Goal: Task Accomplishment & Management: Manage account settings

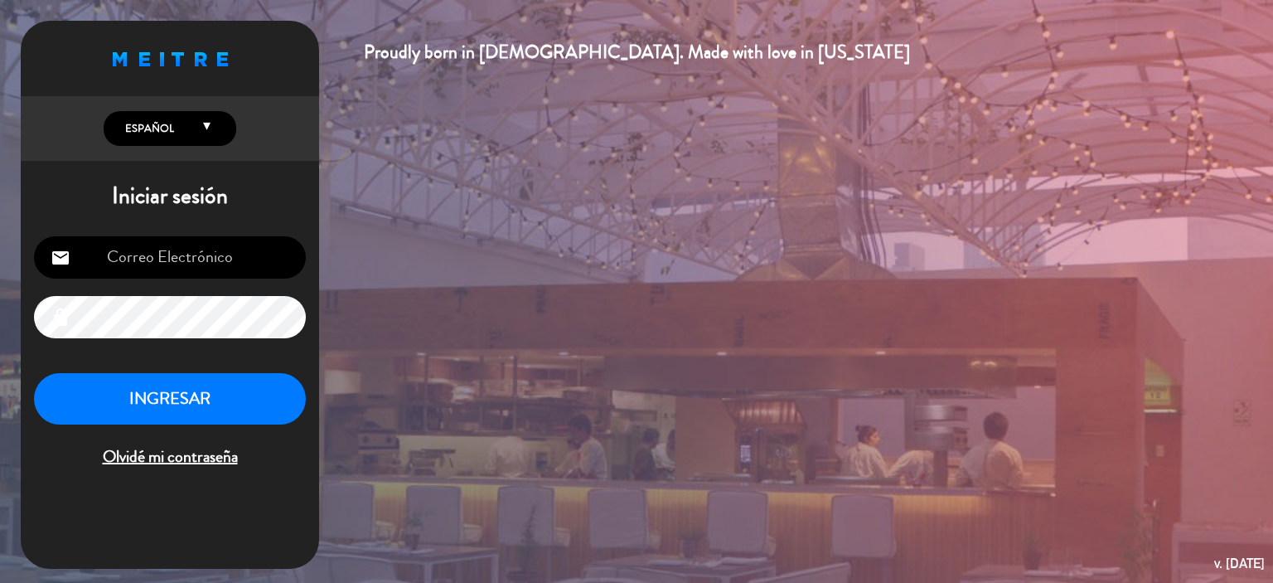
type input "[EMAIL_ADDRESS][DOMAIN_NAME]"
click at [158, 387] on button "INGRESAR" at bounding box center [170, 399] width 272 height 52
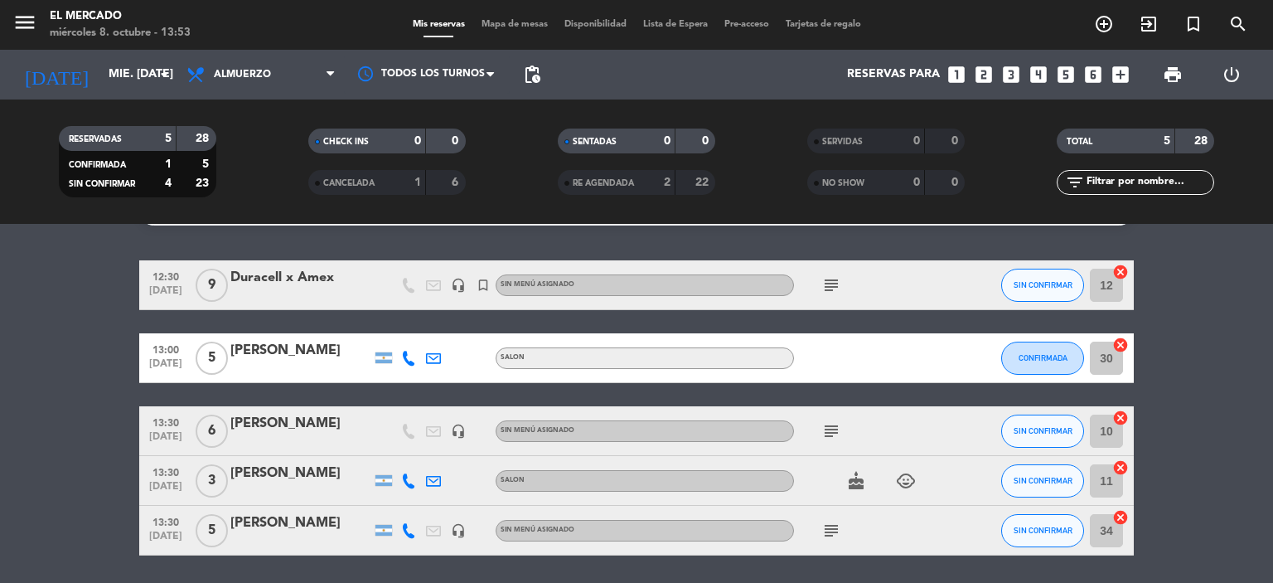
scroll to position [12, 0]
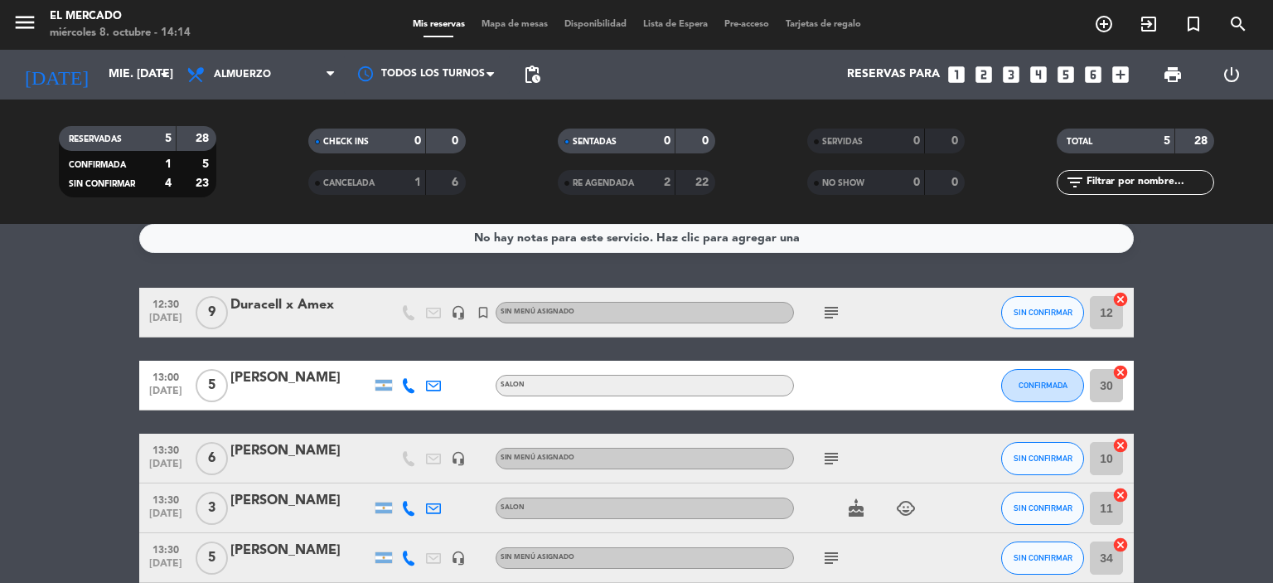
click at [304, 304] on div "Duracell x Amex" at bounding box center [300, 305] width 141 height 22
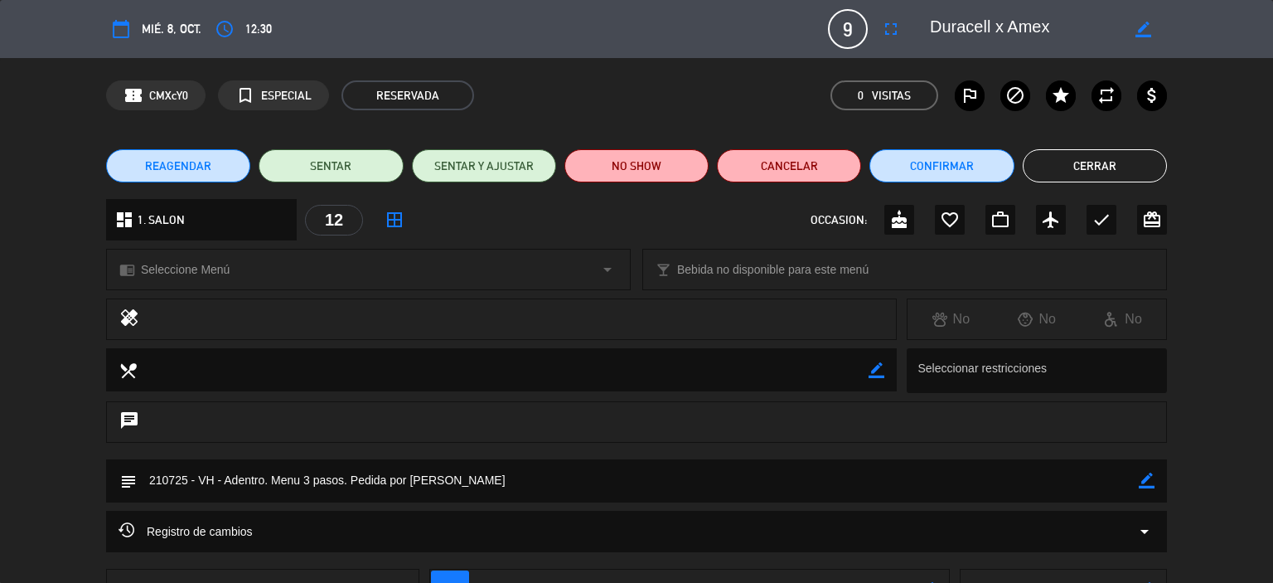
click at [1093, 177] on button "Cerrar" at bounding box center [1095, 165] width 144 height 33
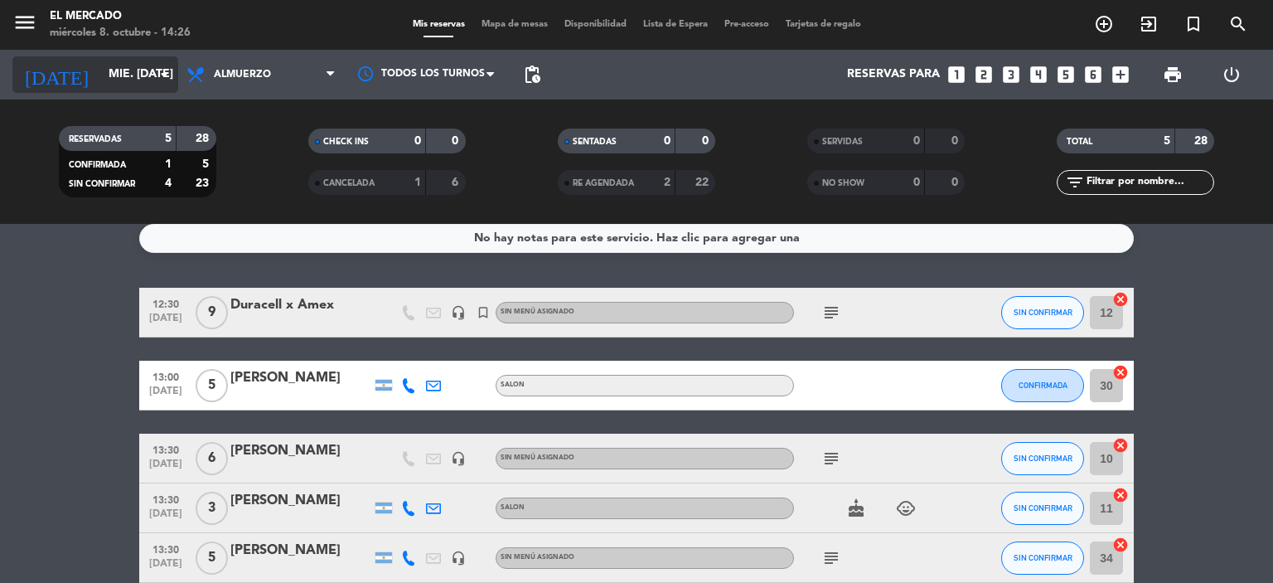
click at [133, 75] on input "mié. 8 oct." at bounding box center [179, 75] width 158 height 30
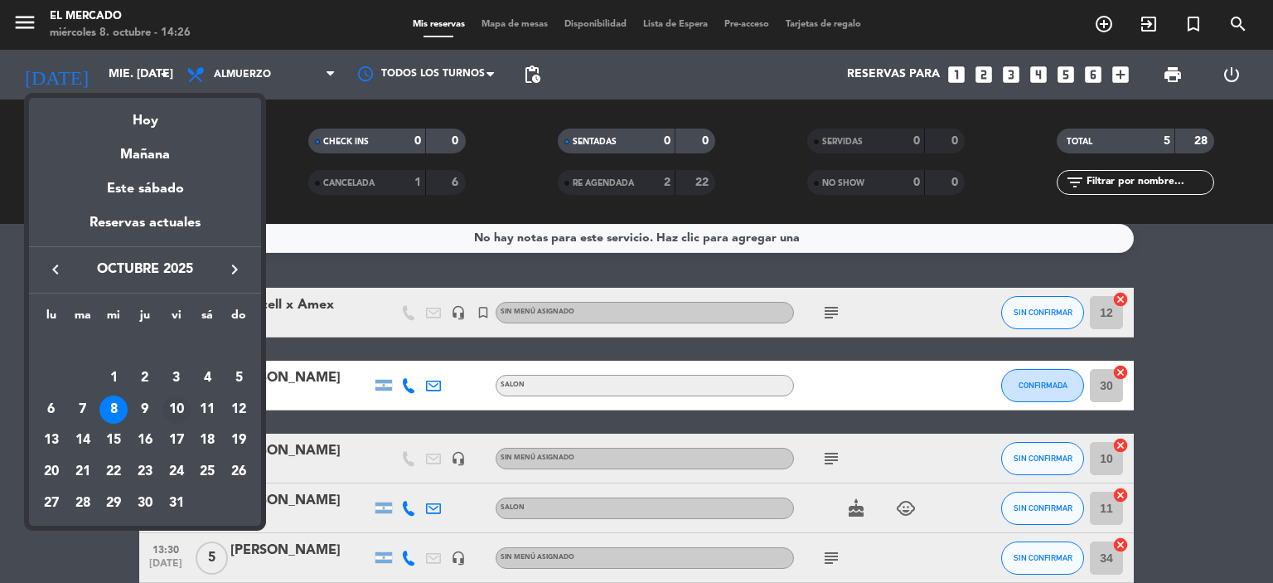
click at [177, 406] on div "10" at bounding box center [176, 409] width 28 height 28
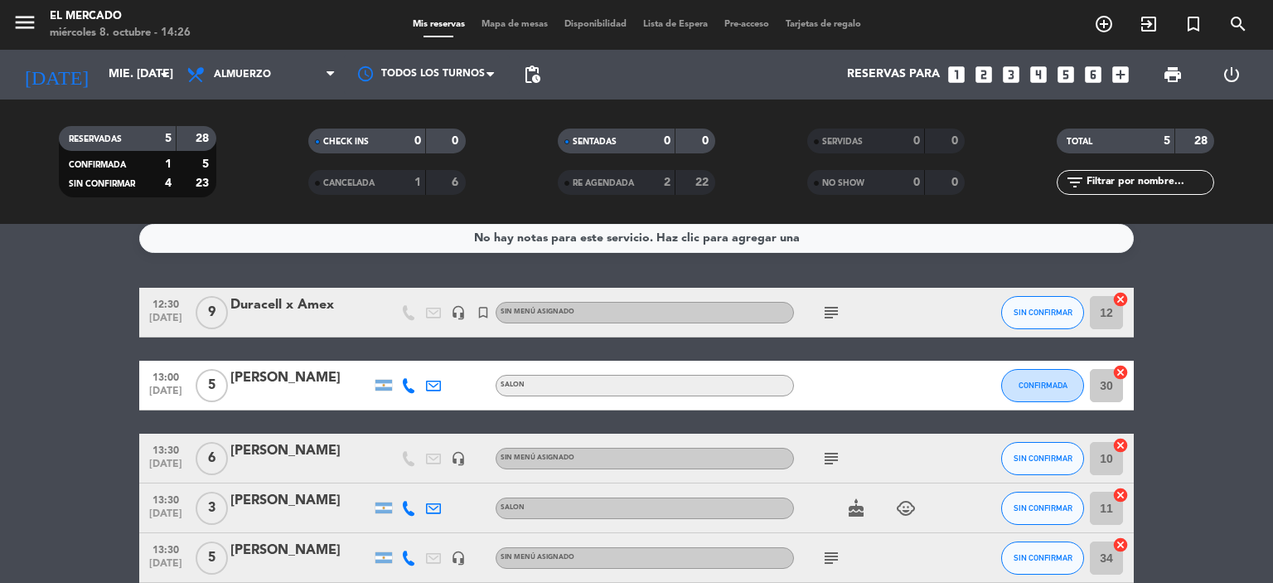
type input "vie. 10 oct."
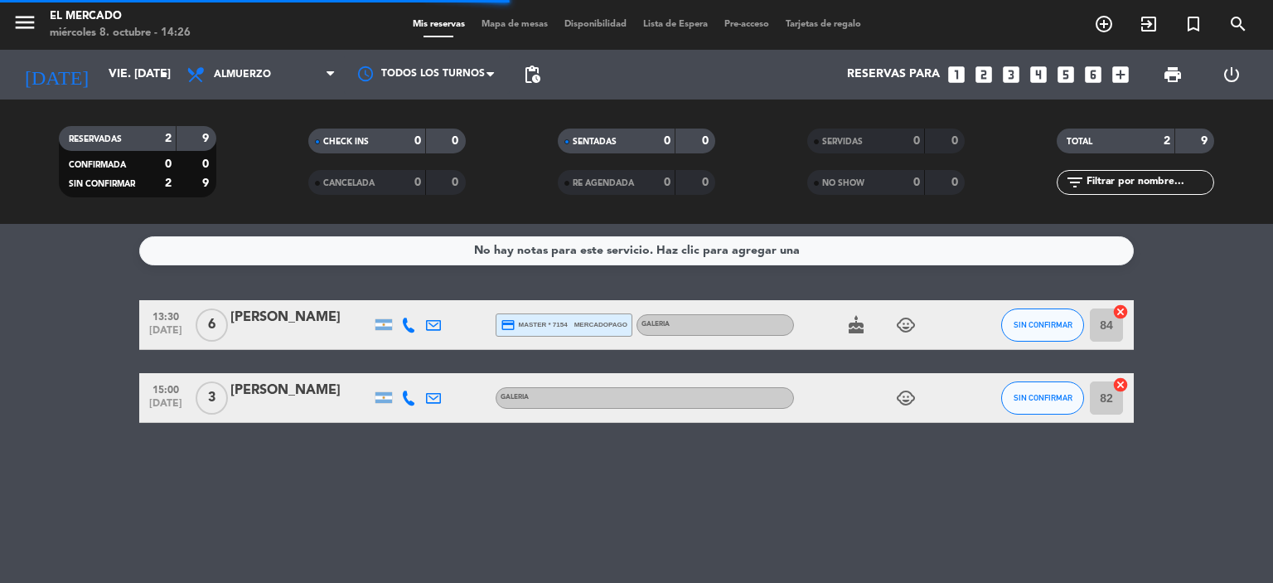
scroll to position [0, 0]
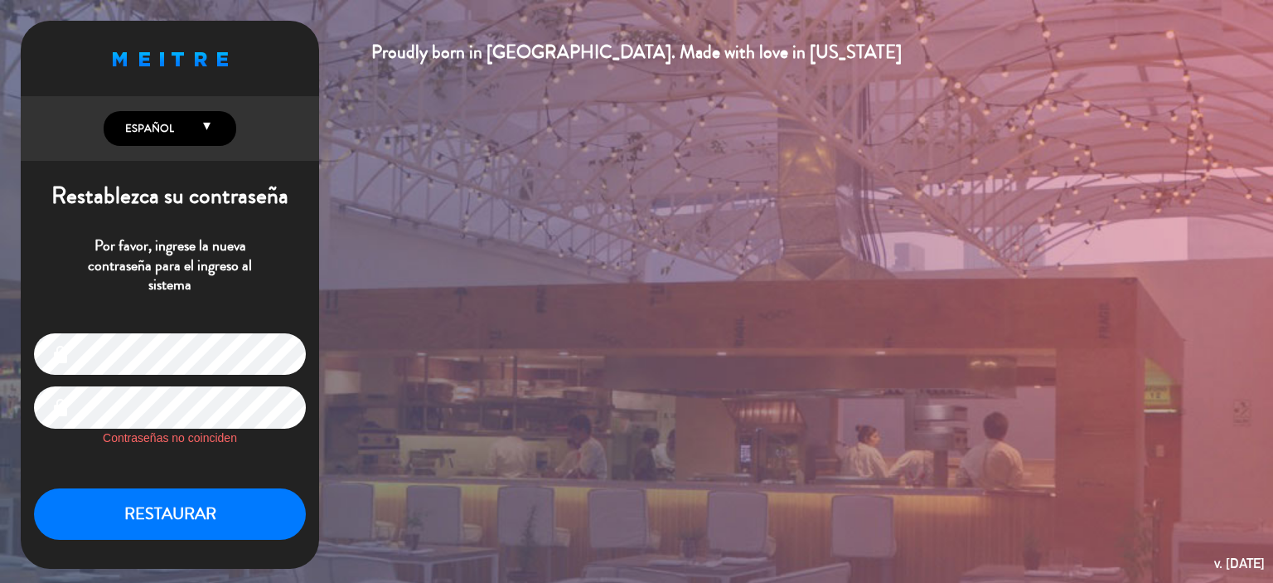
click at [23, 357] on div "lock lock Contraseñas no coinciden RESTAURAR" at bounding box center [170, 437] width 298 height 234
click at [265, 331] on div "lock lock Contraseñas no coinciden RESTAURAR" at bounding box center [170, 437] width 298 height 234
click at [58, 356] on div "lock" at bounding box center [170, 354] width 272 height 42
click at [15, 361] on div "Proudly born in [GEOGRAPHIC_DATA]. Made with love in [US_STATE] English Español…" at bounding box center [636, 291] width 1273 height 583
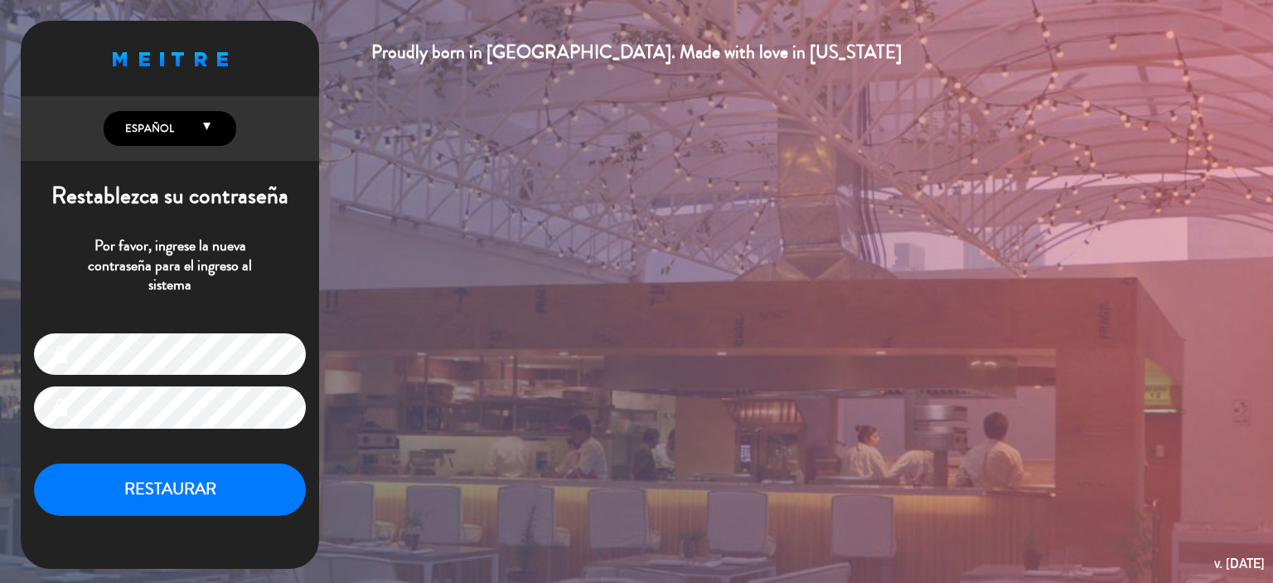
click at [76, 440] on div "lock lock RESTAURAR" at bounding box center [170, 424] width 298 height 209
click at [156, 487] on button "RESTAURAR" at bounding box center [170, 489] width 272 height 52
